Goal: Browse casually

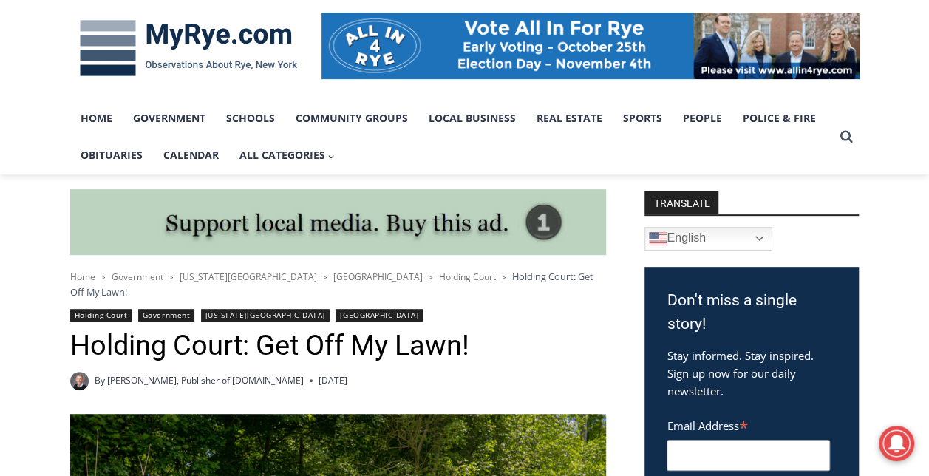
scroll to position [220, 0]
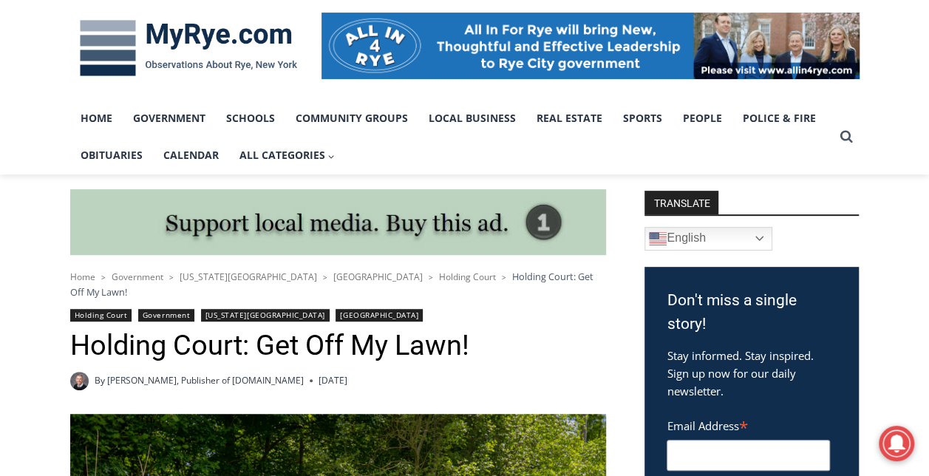
click at [189, 49] on img at bounding box center [188, 48] width 237 height 77
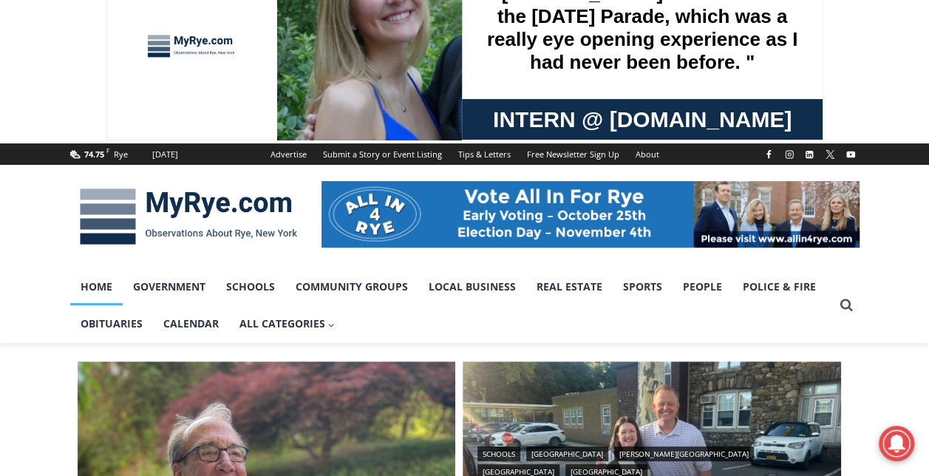
scroll to position [52, 0]
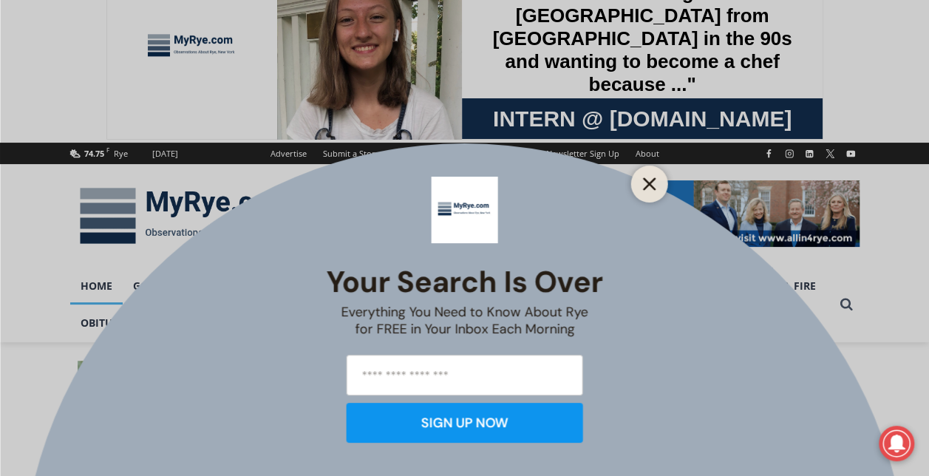
click at [646, 186] on line "Close" at bounding box center [649, 184] width 10 height 10
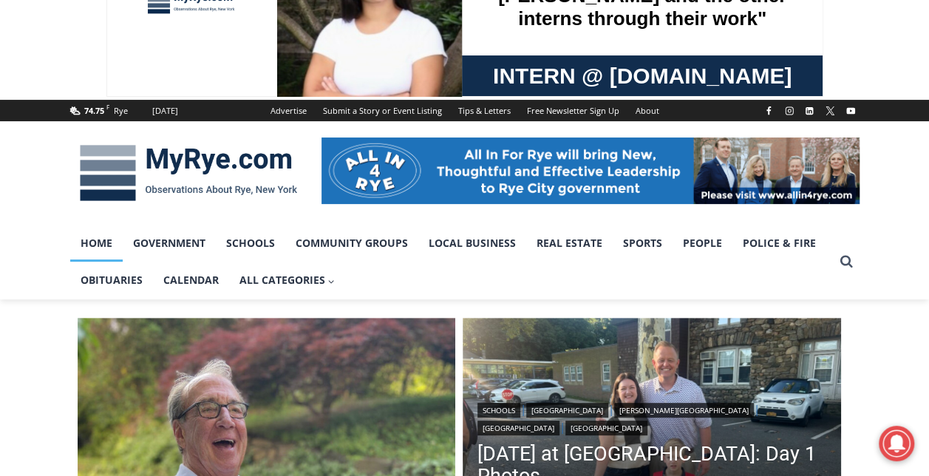
scroll to position [0, 0]
